Goal: Task Accomplishment & Management: Use online tool/utility

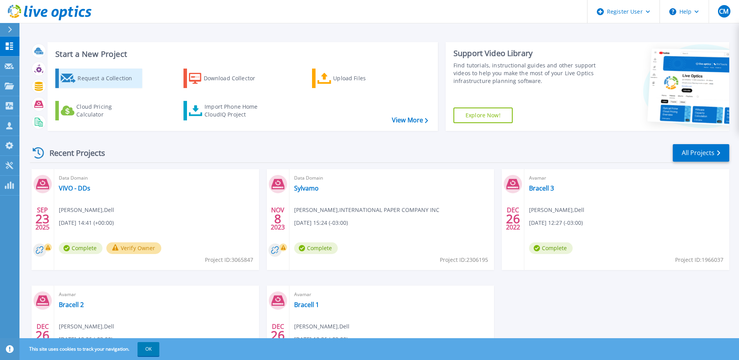
click at [120, 77] on div "Request a Collection" at bounding box center [108, 78] width 62 height 16
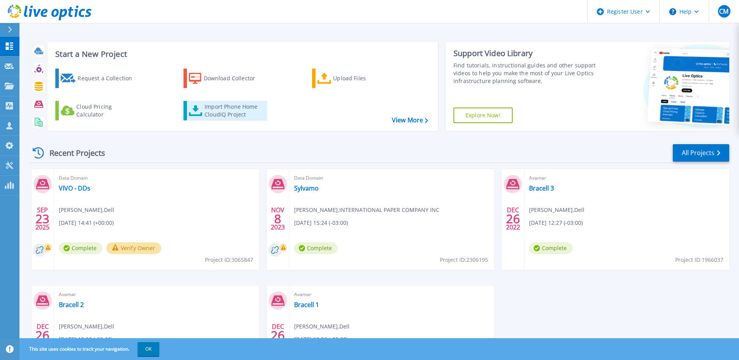
click at [245, 106] on div "Import Phone Home CloudIQ Project" at bounding box center [234, 111] width 61 height 16
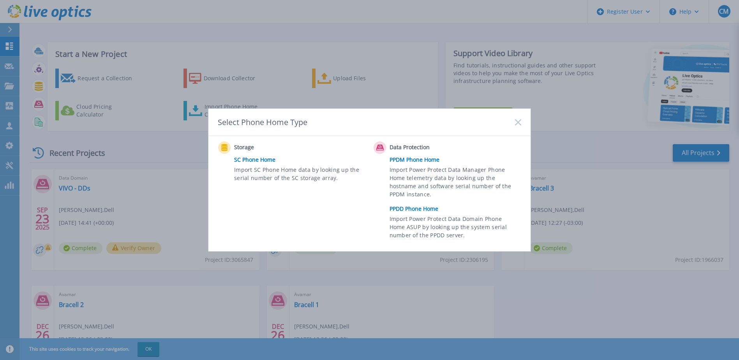
click at [252, 160] on link "SC Phone Home" at bounding box center [301, 160] width 135 height 12
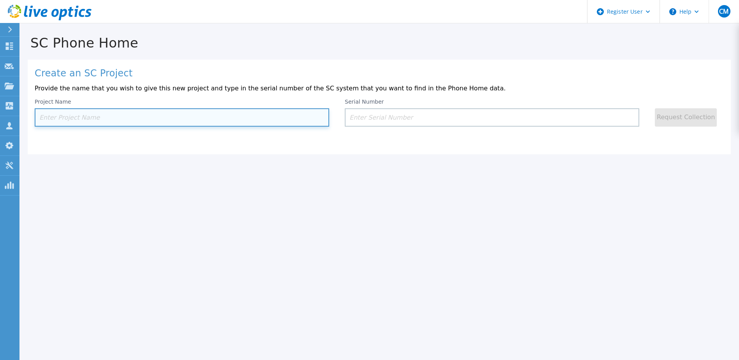
click at [223, 121] on input at bounding box center [182, 117] width 294 height 18
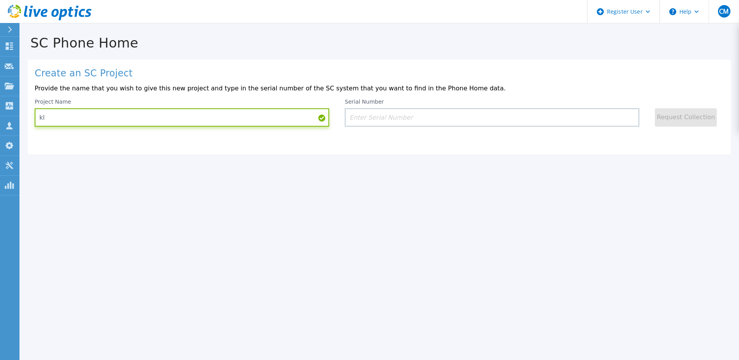
type input "k"
type input "KLABIN DD"
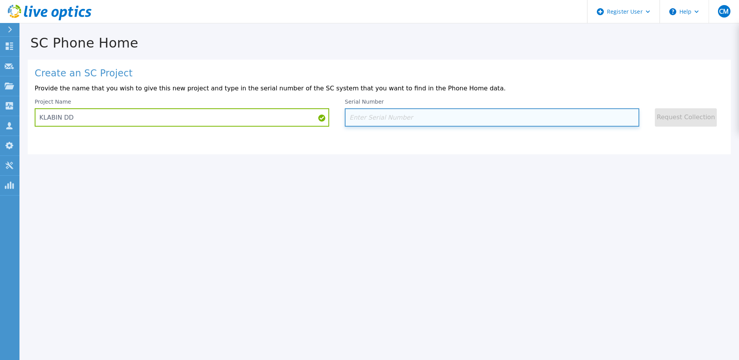
click at [426, 116] on input at bounding box center [492, 117] width 294 height 18
paste input "CKM0122490"
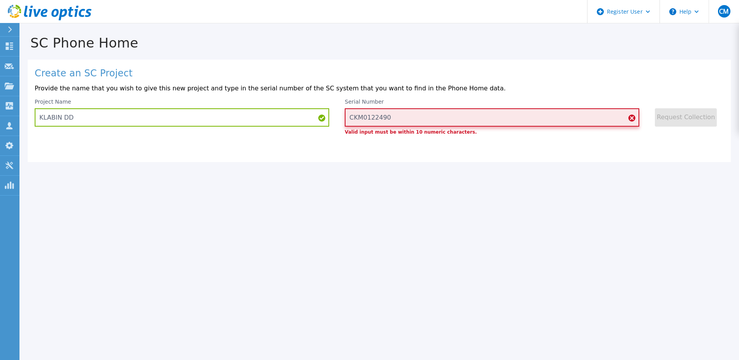
click at [410, 123] on input "CKM0122490" at bounding box center [492, 117] width 294 height 18
click at [411, 118] on input "CKM0122490" at bounding box center [492, 117] width 294 height 18
paste input
type input "C"
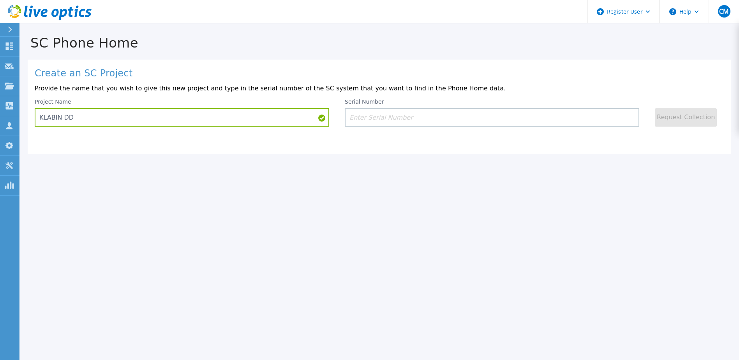
click at [436, 108] on div "Serial Number" at bounding box center [492, 113] width 294 height 28
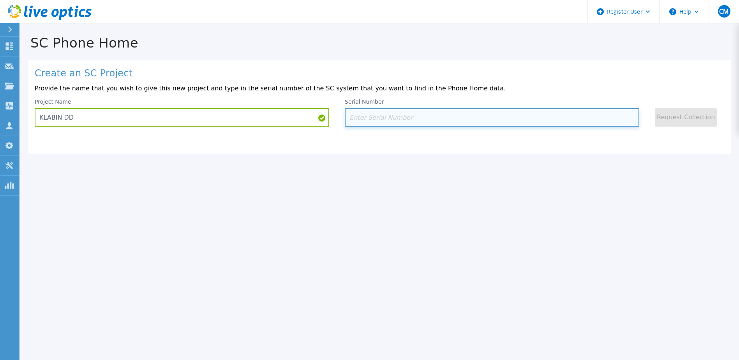
click at [430, 118] on input at bounding box center [492, 117] width 294 height 18
paste input "0122490514"
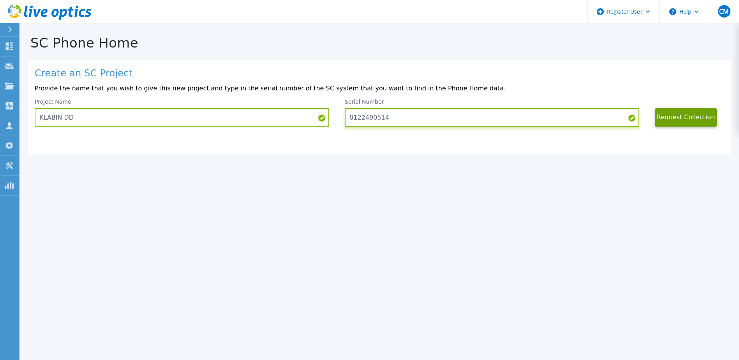
click at [352, 117] on input "0122490514" at bounding box center [492, 117] width 294 height 18
type input "122490514"
click at [394, 120] on input "122490514" at bounding box center [492, 117] width 294 height 18
drag, startPoint x: 394, startPoint y: 120, endPoint x: 236, endPoint y: 116, distance: 158.5
click at [236, 116] on div "Project Name KLABIN DD Serial Number 122490514 Request Collection" at bounding box center [379, 113] width 689 height 28
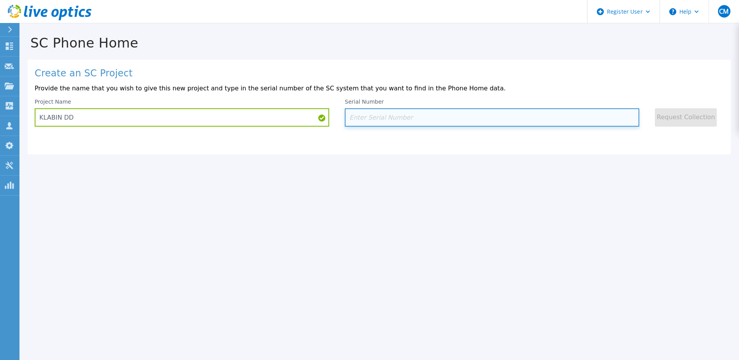
click at [417, 118] on input at bounding box center [492, 117] width 294 height 18
paste input "CKM0122490"
type input "CKM0122490"
click at [413, 122] on input at bounding box center [492, 117] width 294 height 18
paste input "CKM0122490"
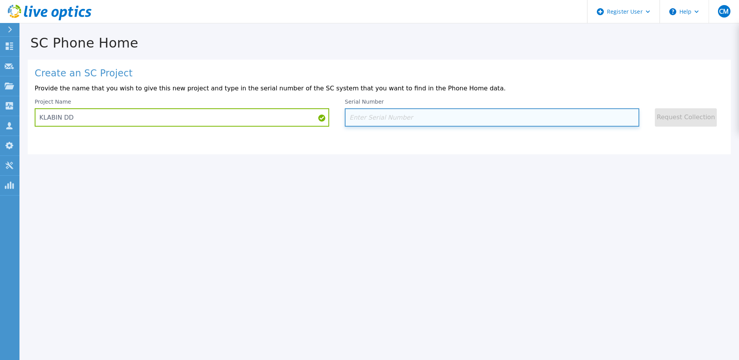
type input "CKM0122490"
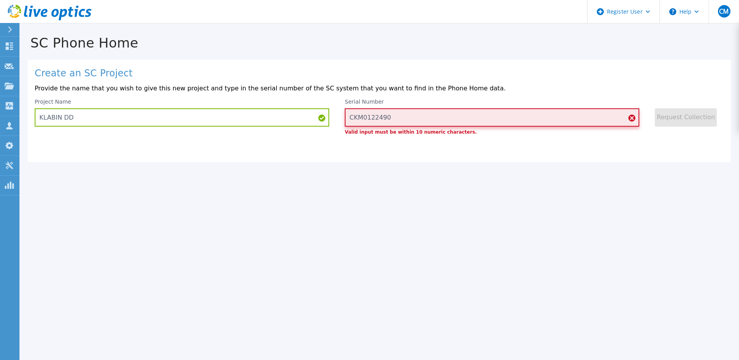
click at [362, 119] on input "CKM0122490" at bounding box center [492, 117] width 294 height 18
click at [394, 117] on input "CKM0122490" at bounding box center [492, 117] width 294 height 18
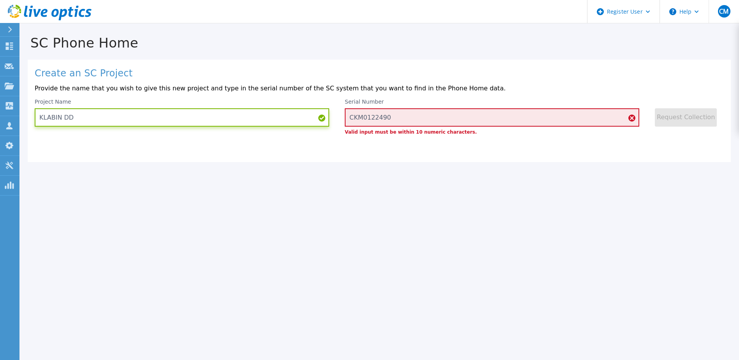
type input "KLABIN DDCKM0122490"
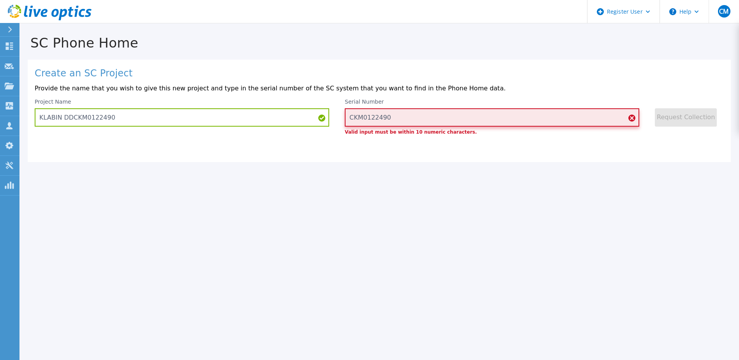
type input "CKM0122490"
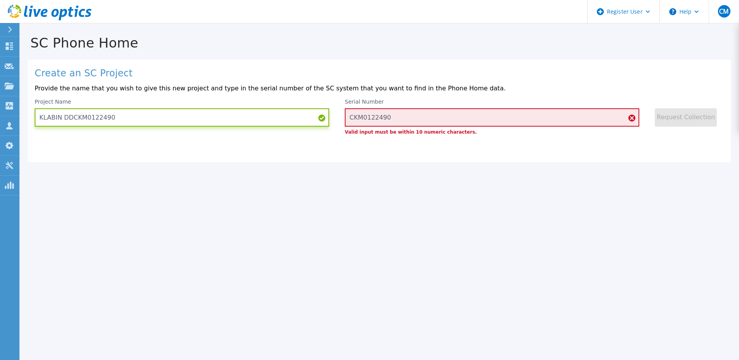
click at [170, 120] on input "KLABIN DDCKM0122490" at bounding box center [182, 117] width 294 height 18
paste input "CKM01224905140"
type input "KLABIN CKM01224905140"
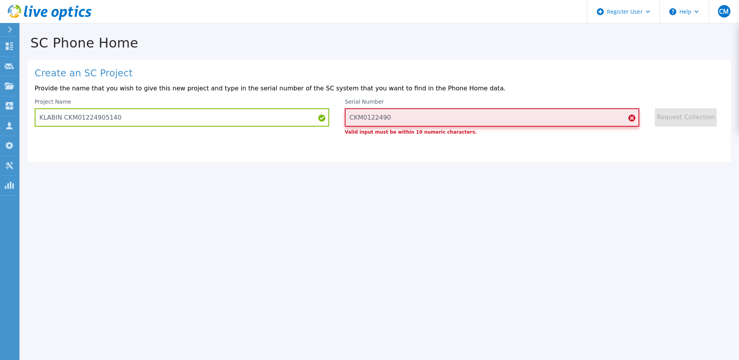
click at [387, 111] on input "CKM0122490" at bounding box center [492, 117] width 294 height 18
click at [359, 119] on input "CKM0122490" at bounding box center [492, 117] width 294 height 18
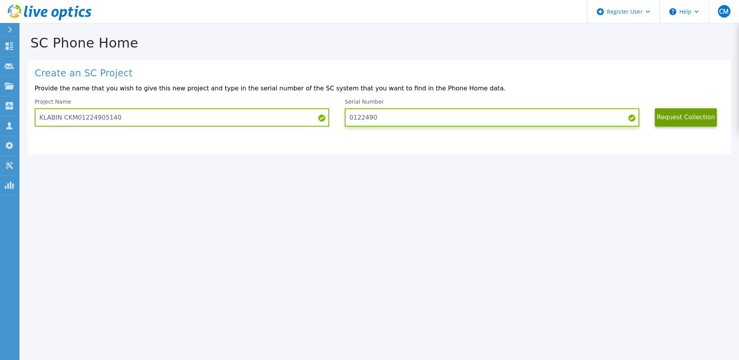
type input "122490"
drag, startPoint x: 395, startPoint y: 119, endPoint x: 328, endPoint y: 122, distance: 67.1
click at [328, 122] on div "Project Name KLABIN CKM01224905140 Serial Number 122490 Request Collection" at bounding box center [379, 113] width 689 height 28
type input "1224905140"
click at [679, 109] on button "Request Collection" at bounding box center [686, 117] width 62 height 18
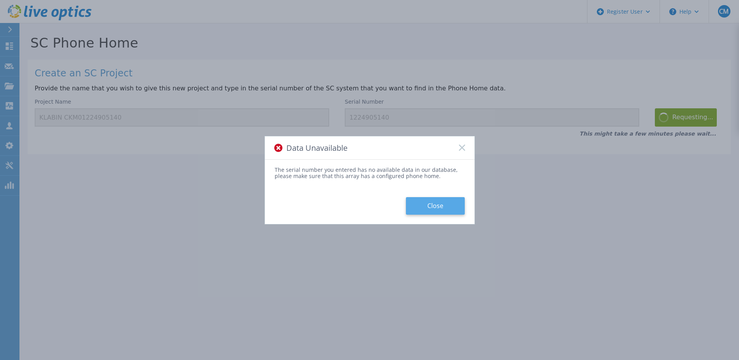
click at [424, 201] on button "Close" at bounding box center [435, 206] width 59 height 18
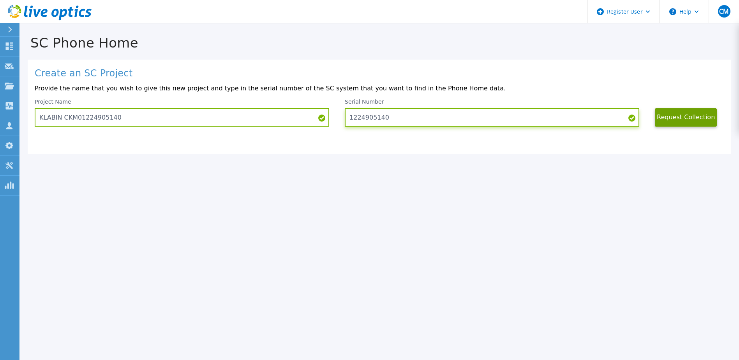
click at [348, 116] on input "1224905140" at bounding box center [492, 117] width 294 height 18
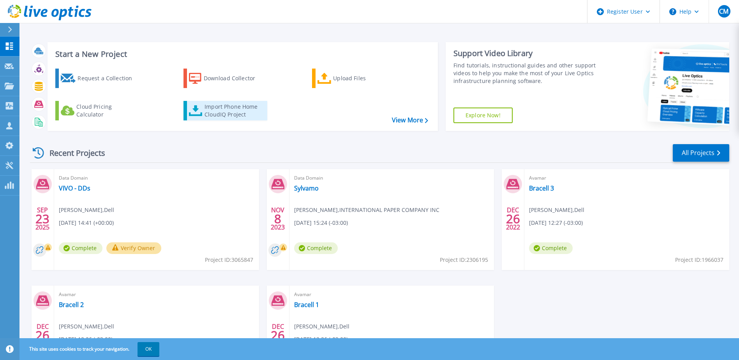
click at [217, 111] on div "Import Phone Home CloudIQ Project" at bounding box center [234, 111] width 61 height 16
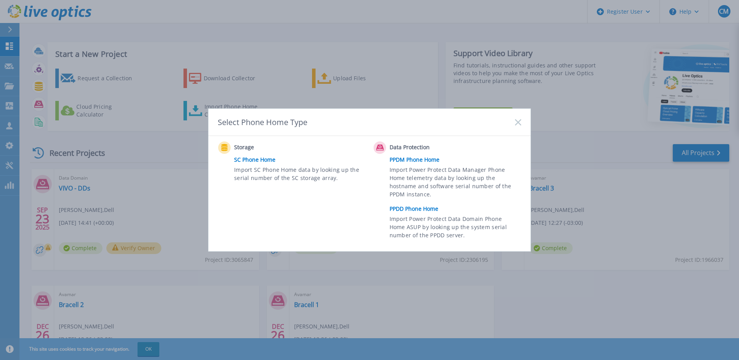
click at [429, 207] on link "PPDD Phone Home" at bounding box center [456, 209] width 135 height 12
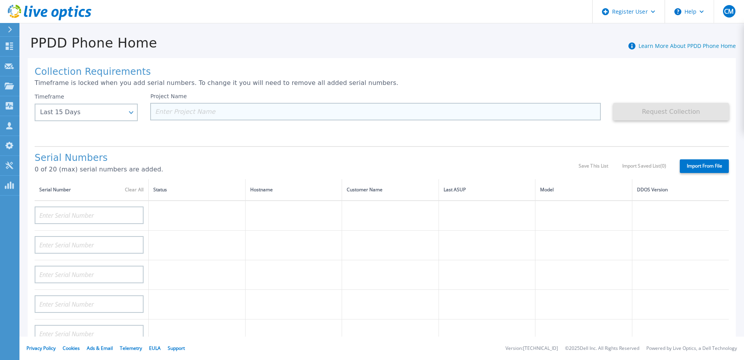
click at [277, 109] on input at bounding box center [375, 112] width 450 height 18
paste input "CKM01224905140"
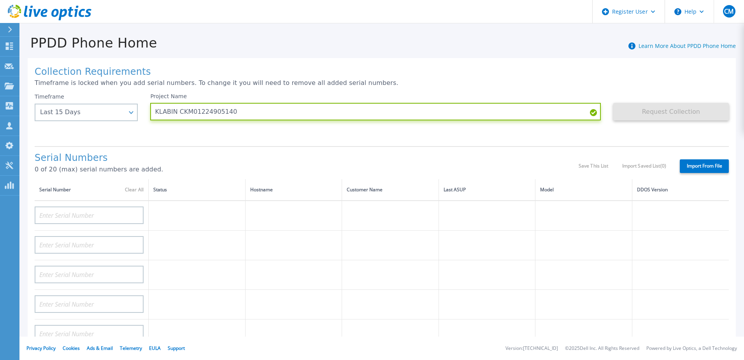
type input "KLABIN CKM01224905140"
click at [630, 135] on div "Request Collection This might take a few minutes please wait..." at bounding box center [672, 116] width 116 height 47
click at [535, 119] on input "KLABIN CKM01224905140" at bounding box center [375, 112] width 450 height 18
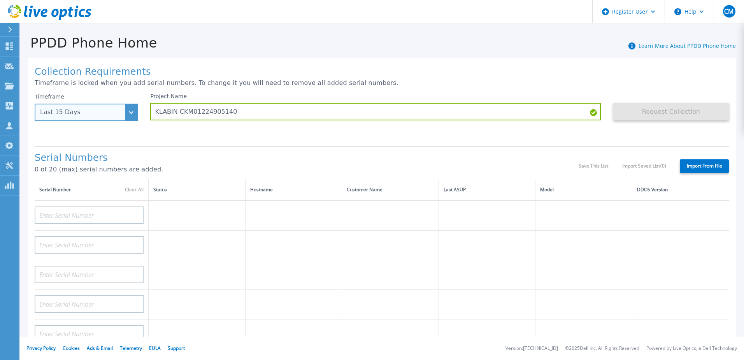
click at [130, 116] on div "Last 15 Days" at bounding box center [86, 113] width 103 height 18
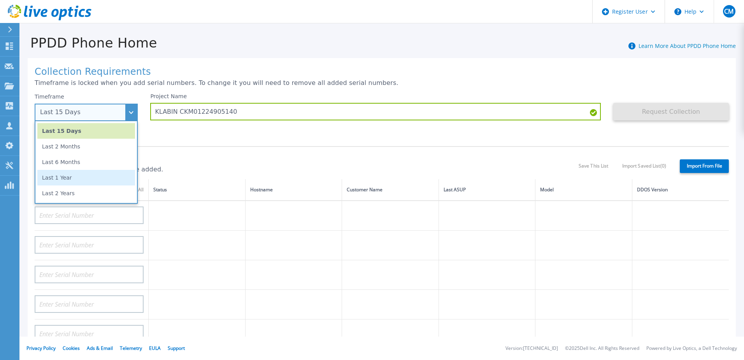
click at [89, 176] on li "Last 1 Year" at bounding box center [86, 178] width 98 height 16
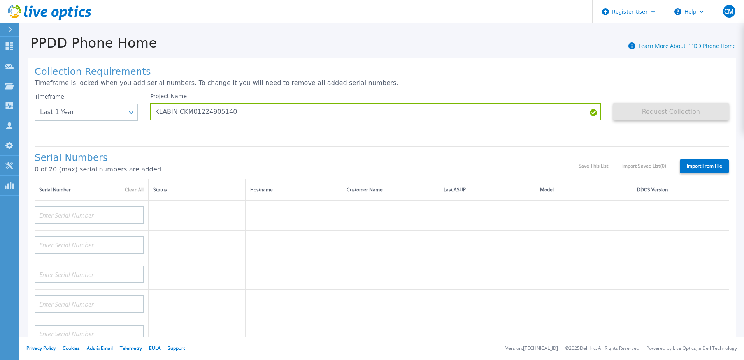
click at [244, 125] on div "Project Name KLABIN CKM01224905140" at bounding box center [381, 116] width 463 height 47
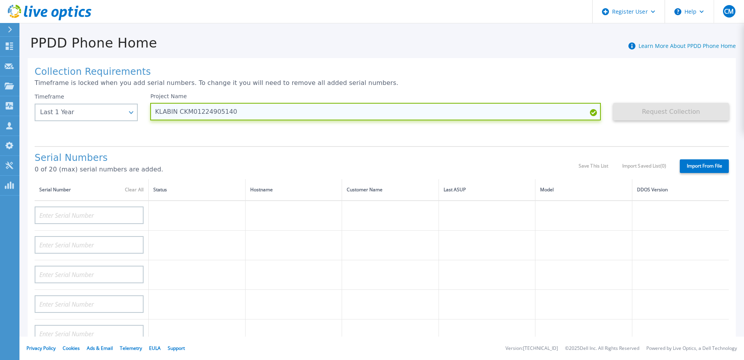
click at [311, 112] on input "KLABIN CKM01224905140" at bounding box center [375, 112] width 450 height 18
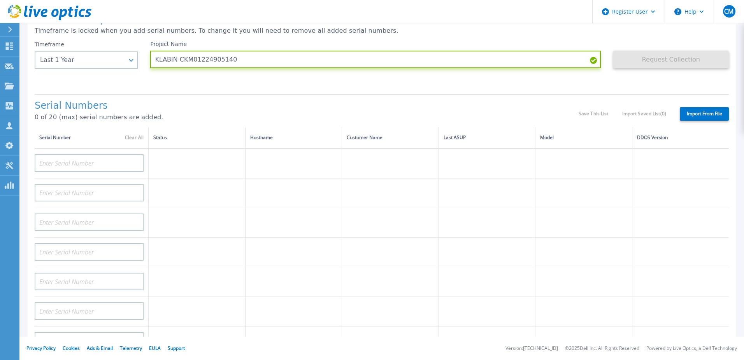
scroll to position [39, 0]
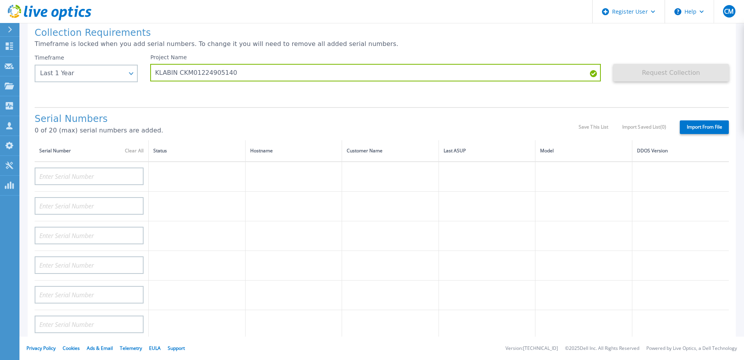
click at [135, 83] on div "Timeframe Last 1 Year Last 15 Days Last 2 Months Last 6 Months Last 1 Year Last…" at bounding box center [93, 77] width 116 height 47
click at [126, 71] on div "Last 1 Year" at bounding box center [86, 74] width 103 height 18
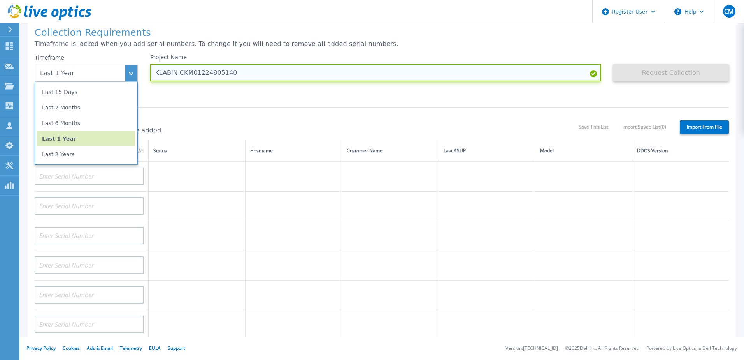
click at [168, 74] on input "KLABIN CKM01224905140" at bounding box center [375, 73] width 450 height 18
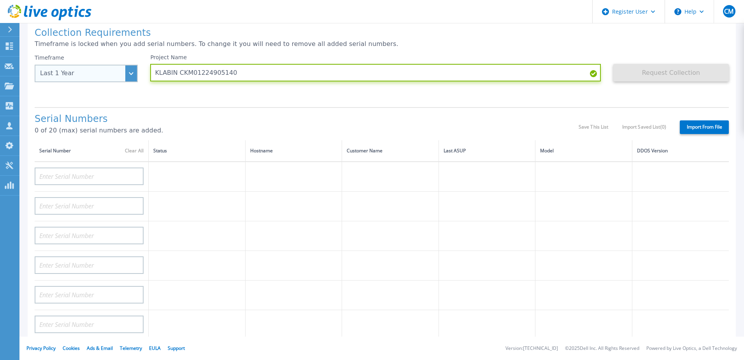
drag, startPoint x: 178, startPoint y: 76, endPoint x: 130, endPoint y: 76, distance: 47.1
click at [130, 76] on div "Timeframe Last 1 Year Last 15 Days Last 2 Months Last 6 Months Last 1 Year Last…" at bounding box center [382, 77] width 695 height 47
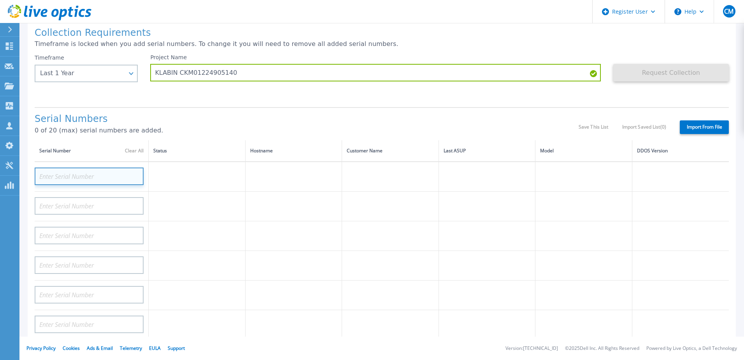
click at [94, 174] on input at bounding box center [89, 176] width 109 height 18
paste input "CKM01224905140"
type input "CKM01224905140"
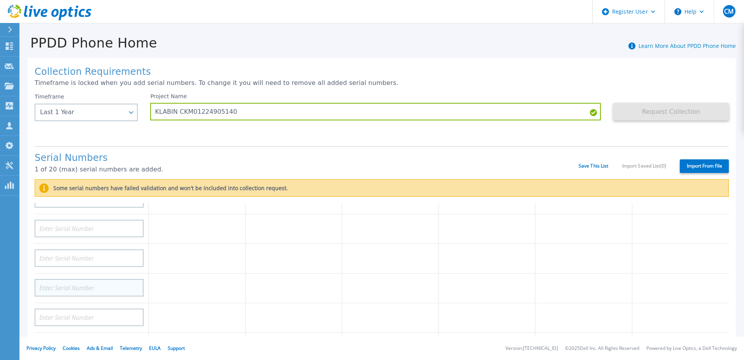
scroll to position [312, 0]
